Goal: Task Accomplishment & Management: Use online tool/utility

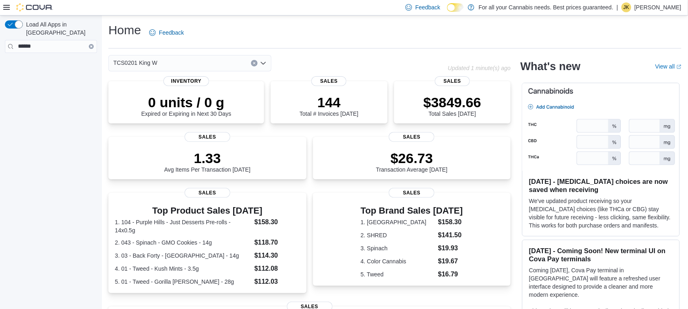
click at [91, 46] on icon "Clear input" at bounding box center [92, 47] width 2 height 2
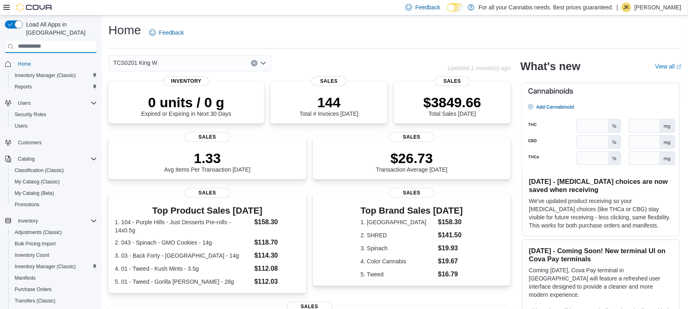
click at [57, 40] on input "search" at bounding box center [51, 46] width 92 height 13
click at [7, 40] on input "search" at bounding box center [51, 46] width 92 height 13
click at [29, 40] on input "search" at bounding box center [51, 46] width 92 height 13
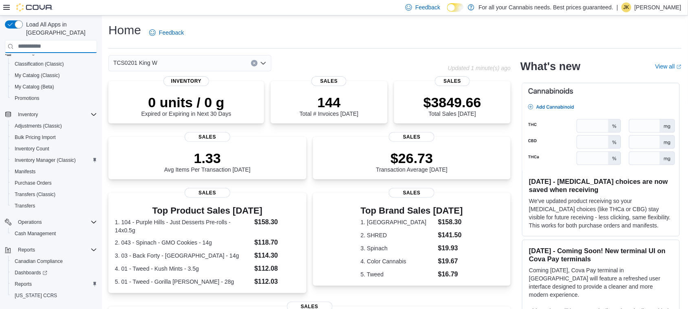
scroll to position [115, 0]
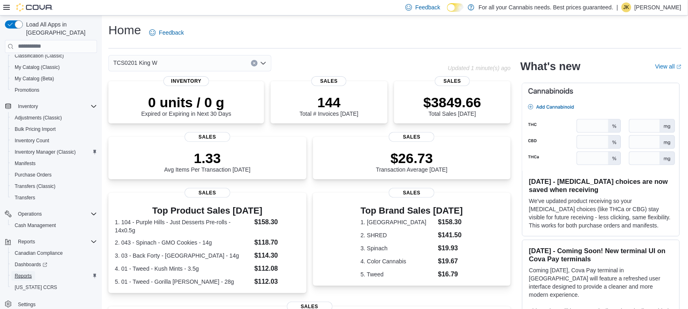
click at [25, 273] on span "Reports" at bounding box center [23, 276] width 17 height 7
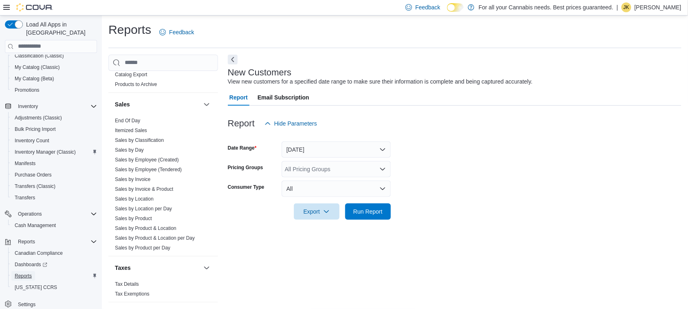
scroll to position [555, 0]
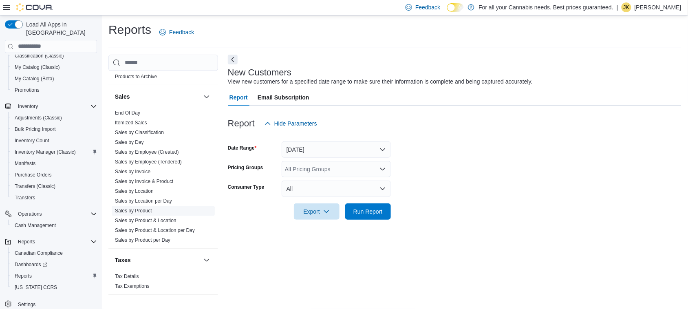
click at [139, 211] on link "Sales by Product" at bounding box center [133, 211] width 37 height 6
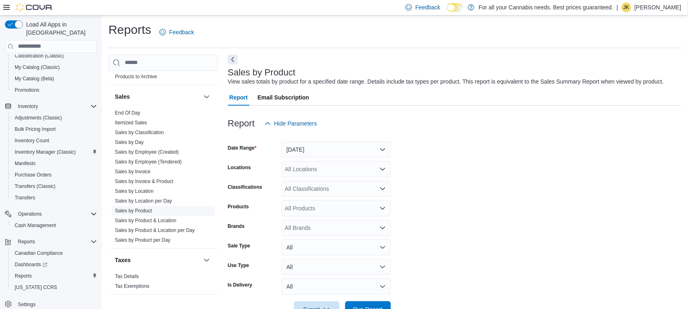
scroll to position [19, 0]
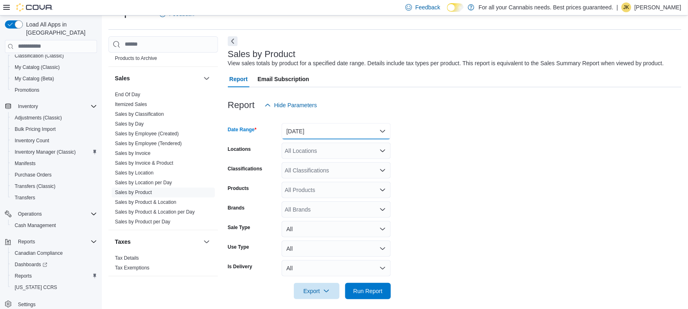
click at [333, 131] on button "[DATE]" at bounding box center [336, 131] width 109 height 16
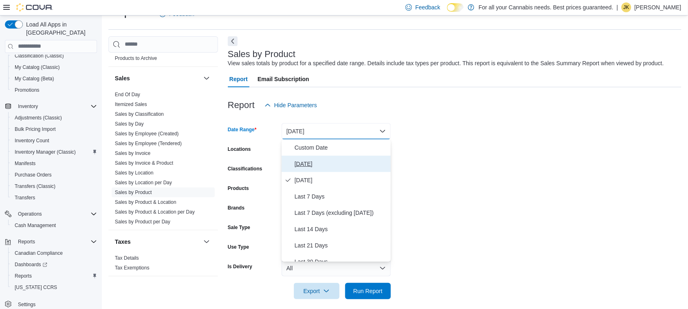
click at [307, 159] on span "[DATE]" at bounding box center [341, 164] width 93 height 10
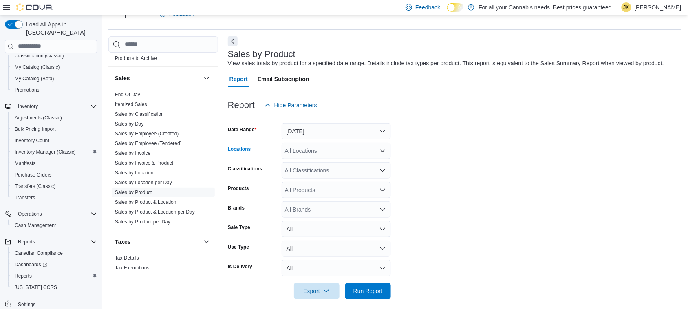
click at [318, 152] on div "All Locations" at bounding box center [336, 151] width 109 height 16
type input "***"
click at [428, 183] on form "Date Range Today Locations TCS0201 King W Classifications All Classifications P…" at bounding box center [455, 206] width 454 height 186
click at [369, 287] on span "Run Report" at bounding box center [367, 291] width 29 height 8
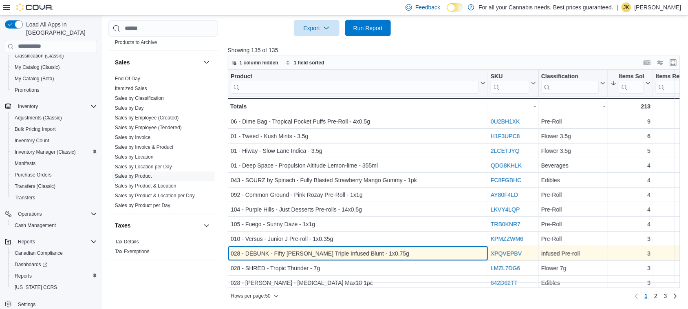
click at [394, 256] on div "028 - DEBUNK - Fifty Woods Triple Infused Blunt - 1x0.75g" at bounding box center [358, 254] width 255 height 10
drag, startPoint x: 245, startPoint y: 254, endPoint x: 380, endPoint y: 254, distance: 135.3
click at [380, 254] on div "028 - DEBUNK - Fifty Woods Triple Infused Blunt - 1x0.75g" at bounding box center [358, 254] width 255 height 10
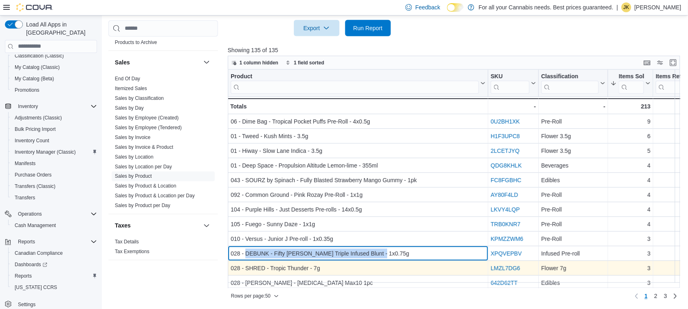
copy div "DEBUNK - Fifty Woods Triple Infused Blunt - 1x0.75g"
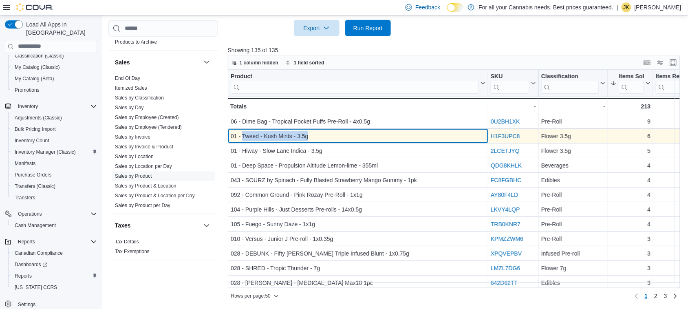
drag, startPoint x: 308, startPoint y: 135, endPoint x: 242, endPoint y: 138, distance: 66.1
click at [242, 138] on div "01 - Tweed - Kush Mints - 3.5g" at bounding box center [358, 136] width 255 height 10
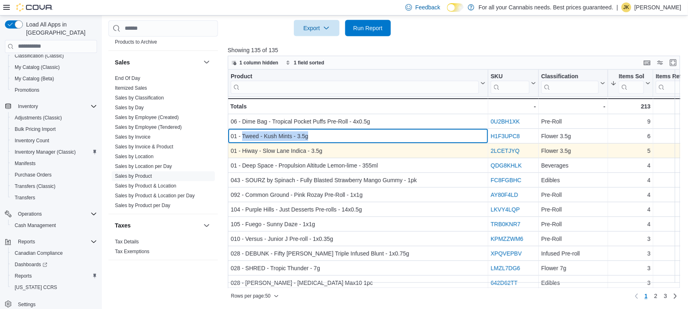
copy div "Tweed - Kush Mints - 3.5g"
